Goal: Find specific page/section: Find specific page/section

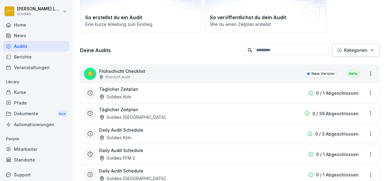
scroll to position [53, 0]
click at [133, 74] on div "Standort audit" at bounding box center [122, 76] width 46 height 5
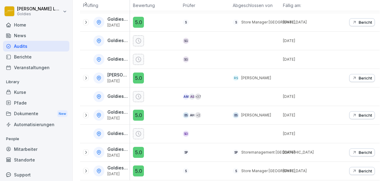
scroll to position [162, 0]
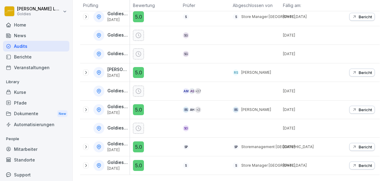
click at [85, 71] on icon at bounding box center [86, 72] width 2 height 3
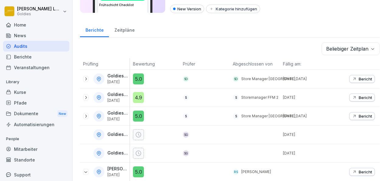
scroll to position [67, 0]
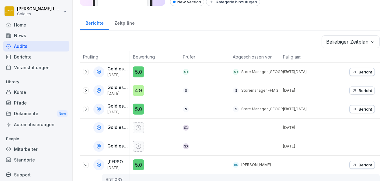
click at [137, 127] on icon at bounding box center [138, 127] width 6 height 6
click at [120, 127] on p "Goldies Friedrichshain" at bounding box center [117, 127] width 21 height 5
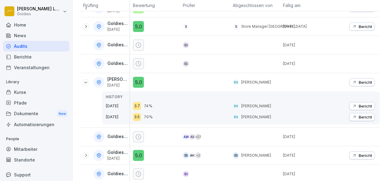
scroll to position [165, 0]
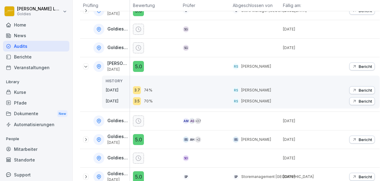
click at [85, 137] on icon at bounding box center [85, 139] width 5 height 5
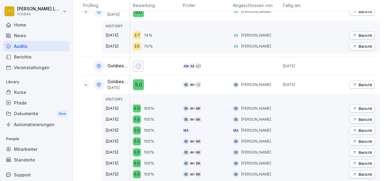
scroll to position [220, 0]
click at [359, 82] on p "Bericht" at bounding box center [365, 84] width 13 height 5
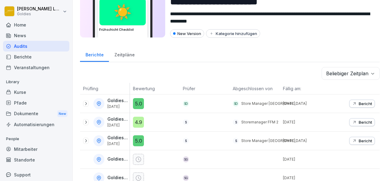
scroll to position [36, 0]
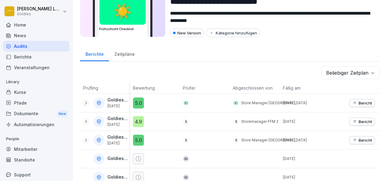
click at [119, 51] on div "Zeitpläne" at bounding box center [124, 54] width 31 height 16
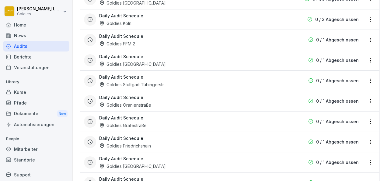
scroll to position [163, 0]
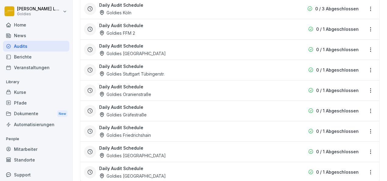
click at [157, 107] on div "Daily Audit Schedule Goldies Gräfestraße" at bounding box center [190, 111] width 183 height 14
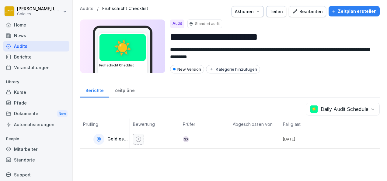
click at [175, 122] on th "Bewertung" at bounding box center [155, 124] width 50 height 12
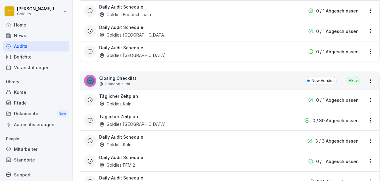
scroll to position [298, 0]
click at [175, 78] on div "🌚 Closing Checklist Standort audit New Version Aktiv" at bounding box center [229, 80] width 299 height 18
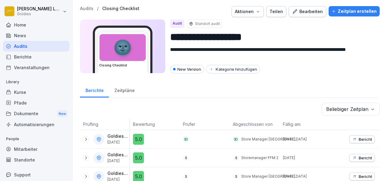
drag, startPoint x: 127, startPoint y: 91, endPoint x: 115, endPoint y: 89, distance: 11.8
click at [115, 89] on div "Zeitpläne" at bounding box center [124, 90] width 31 height 16
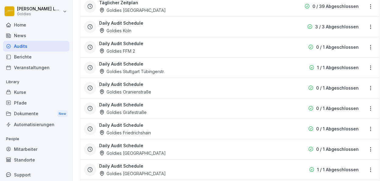
scroll to position [146, 0]
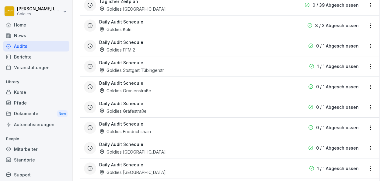
click at [159, 110] on div "Daily Audit Schedule Goldies Gräfestraße" at bounding box center [190, 107] width 183 height 14
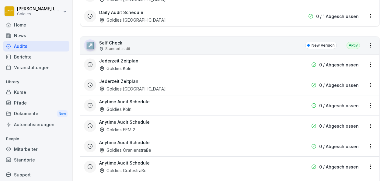
scroll to position [585, 0]
click at [274, 38] on div "↗️ Self Check Standort audit New Version Aktiv" at bounding box center [229, 46] width 299 height 18
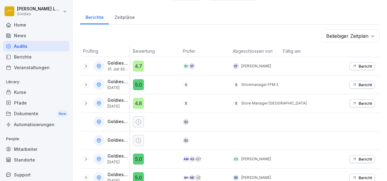
scroll to position [72, 0]
click at [128, 17] on div "Zeitpläne" at bounding box center [124, 17] width 31 height 16
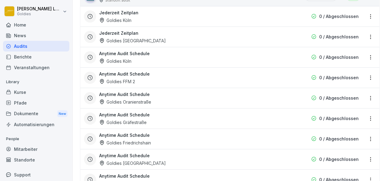
scroll to position [119, 0]
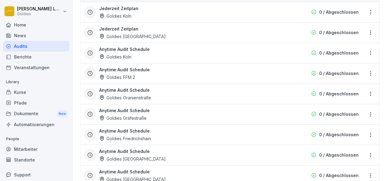
click at [138, 115] on div "Goldies Gräfestraße" at bounding box center [122, 118] width 47 height 6
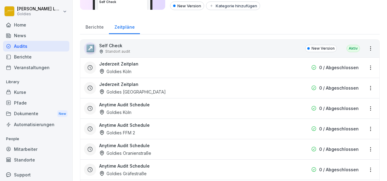
scroll to position [64, 0]
click at [144, 149] on div "Goldies Oranienstraße" at bounding box center [125, 152] width 52 height 6
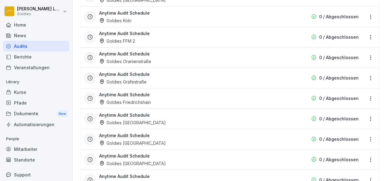
scroll to position [182, 0]
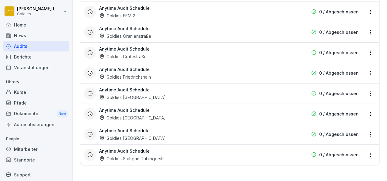
click at [137, 155] on div "Goldies Stuttgart Tübingerstr." at bounding box center [131, 158] width 65 height 6
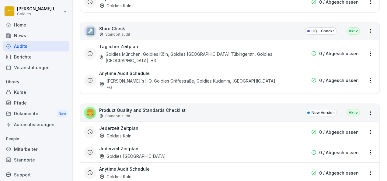
scroll to position [1222, 0]
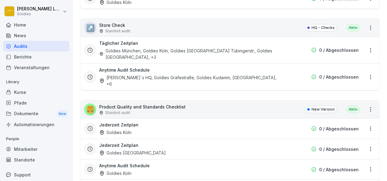
click at [126, 103] on p "Product Quality and Standards Checklist" at bounding box center [142, 106] width 86 height 6
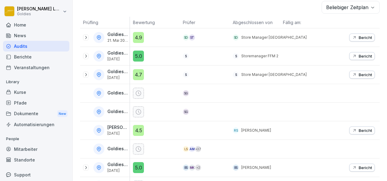
click at [157, 103] on div at bounding box center [155, 111] width 50 height 18
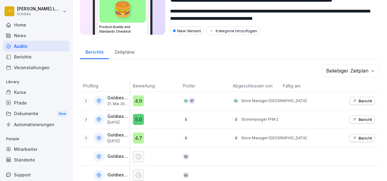
scroll to position [34, 0]
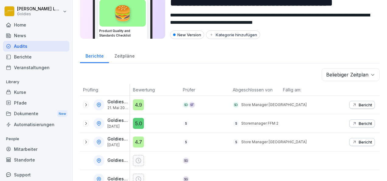
click at [122, 54] on div "Zeitpläne" at bounding box center [124, 55] width 31 height 16
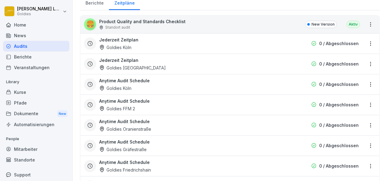
scroll to position [140, 0]
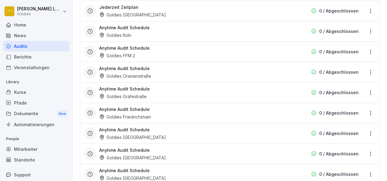
click at [135, 95] on div "Goldies Gräfestraße" at bounding box center [122, 96] width 47 height 6
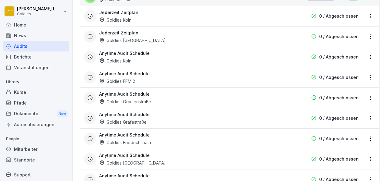
scroll to position [182, 0]
